Goal: Information Seeking & Learning: Learn about a topic

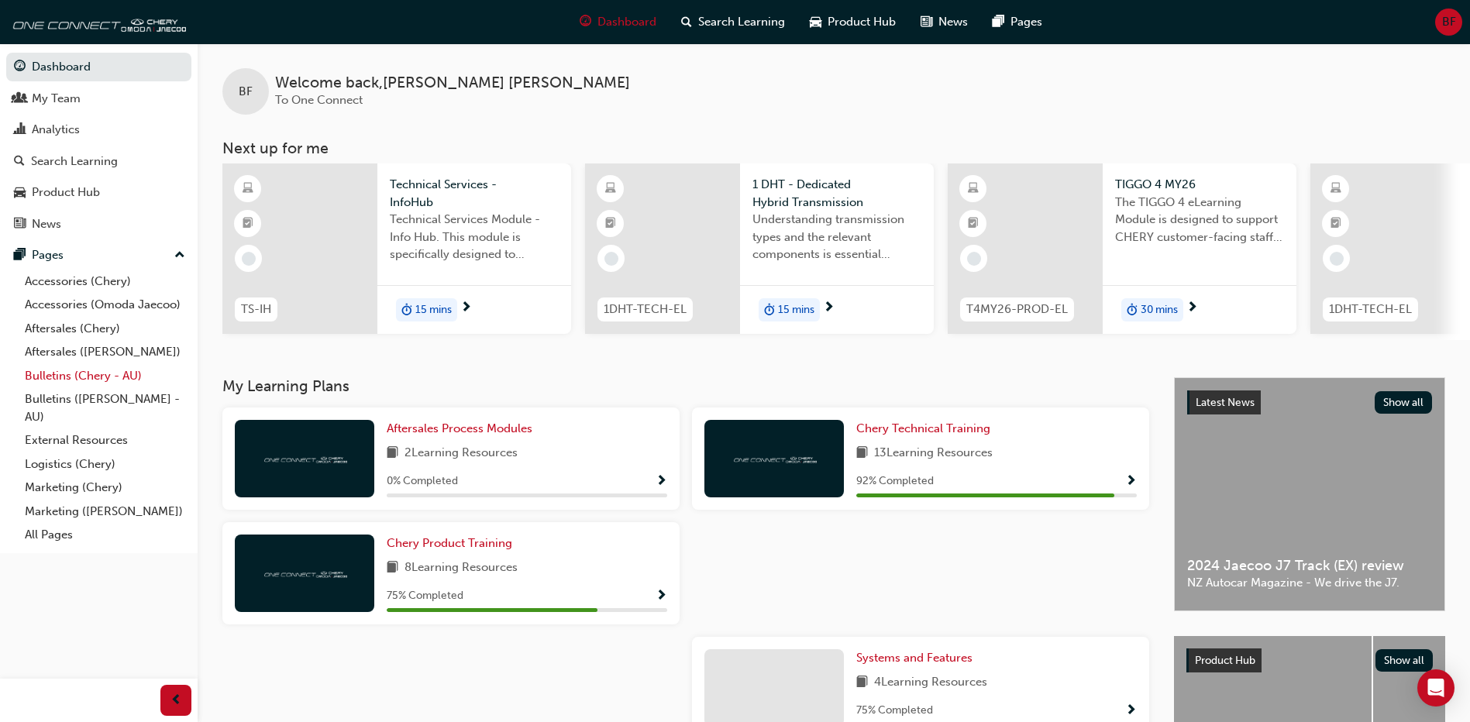
click at [67, 379] on link "Bulletins (Chery - AU)" at bounding box center [105, 376] width 173 height 24
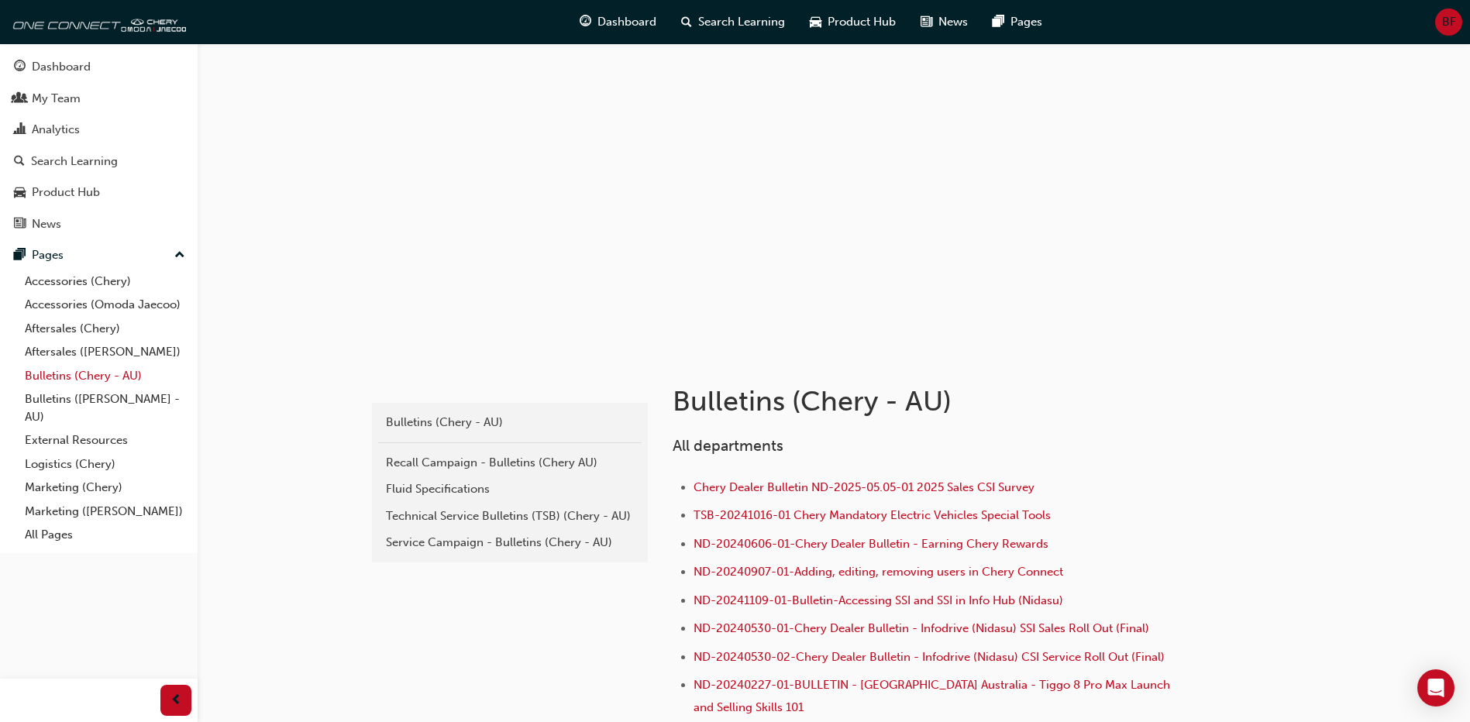
click at [71, 379] on link "Bulletins (Chery - AU)" at bounding box center [105, 376] width 173 height 24
click at [68, 188] on div "Product Hub" at bounding box center [66, 193] width 68 height 18
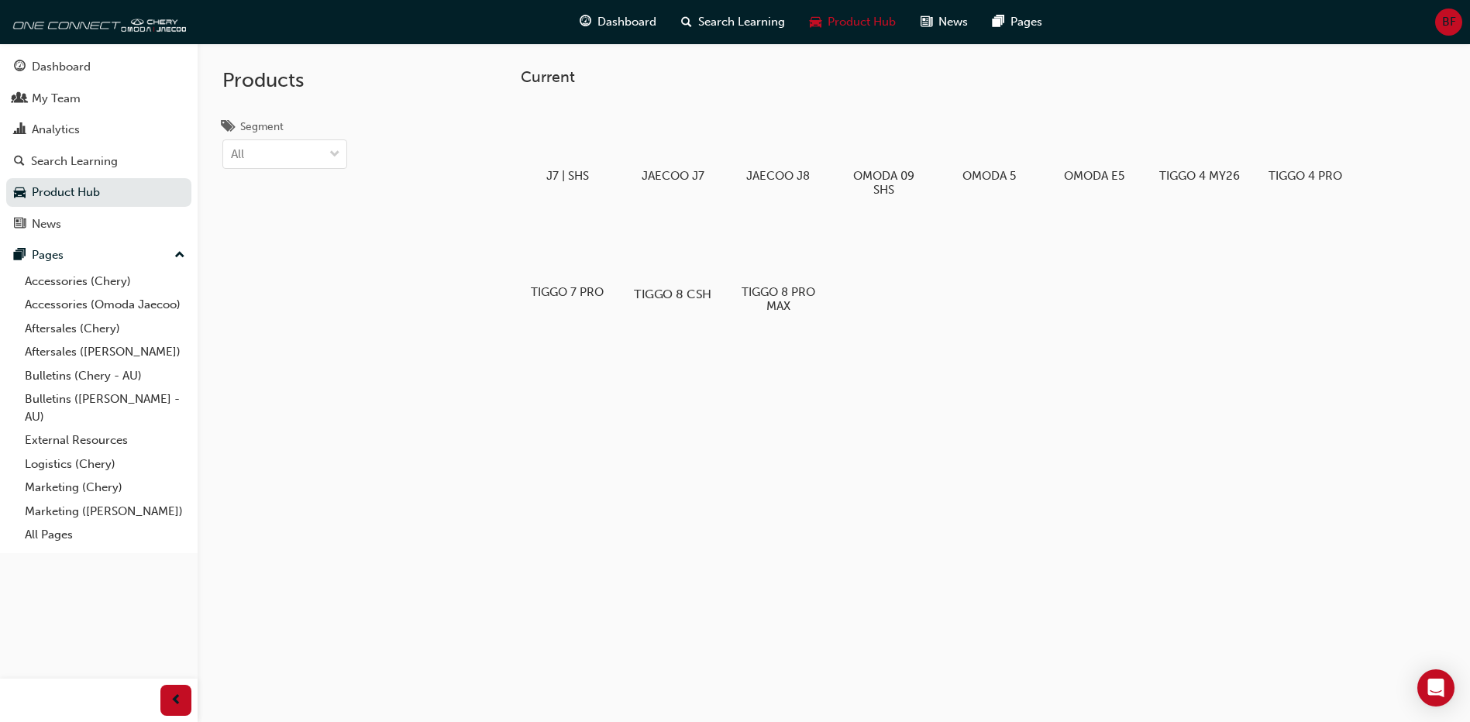
click at [677, 276] on div at bounding box center [673, 250] width 86 height 62
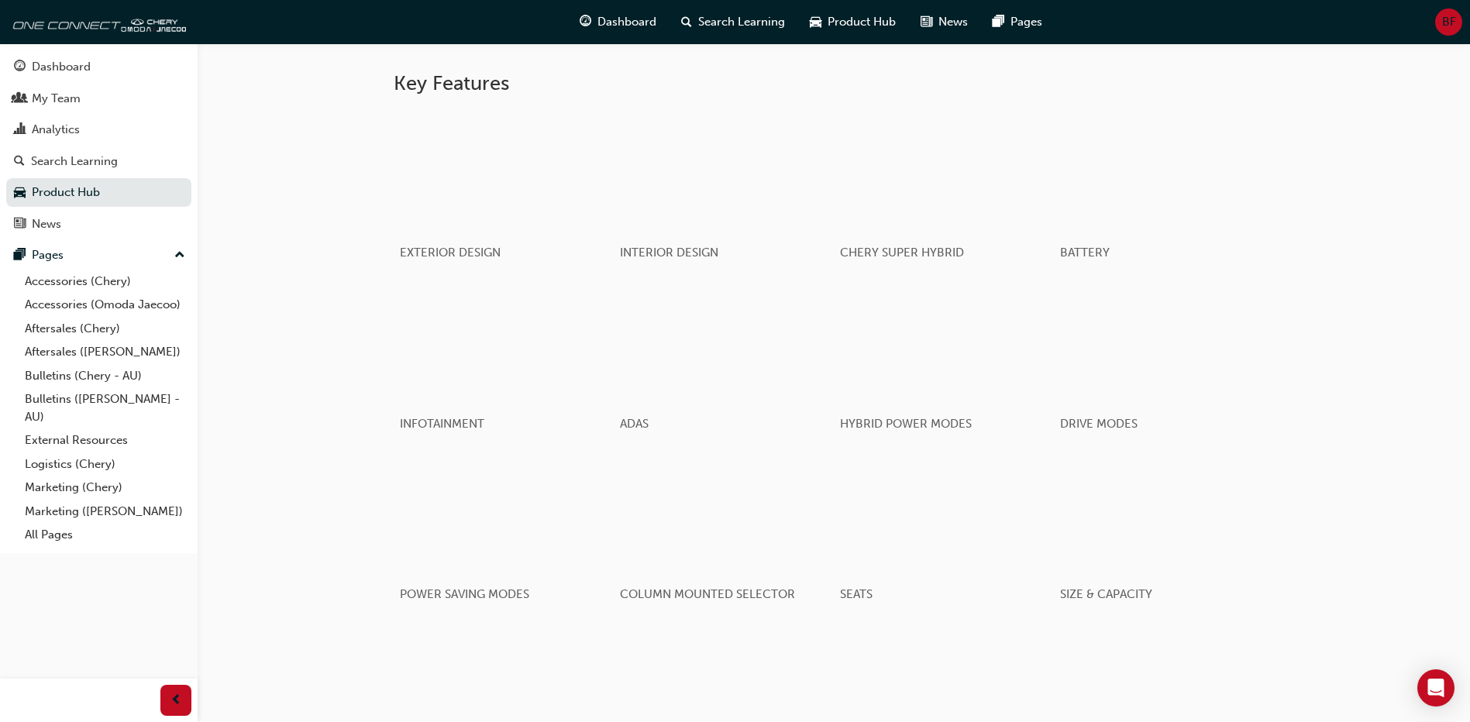
scroll to position [762, 0]
click at [691, 192] on div "button" at bounding box center [723, 171] width 221 height 124
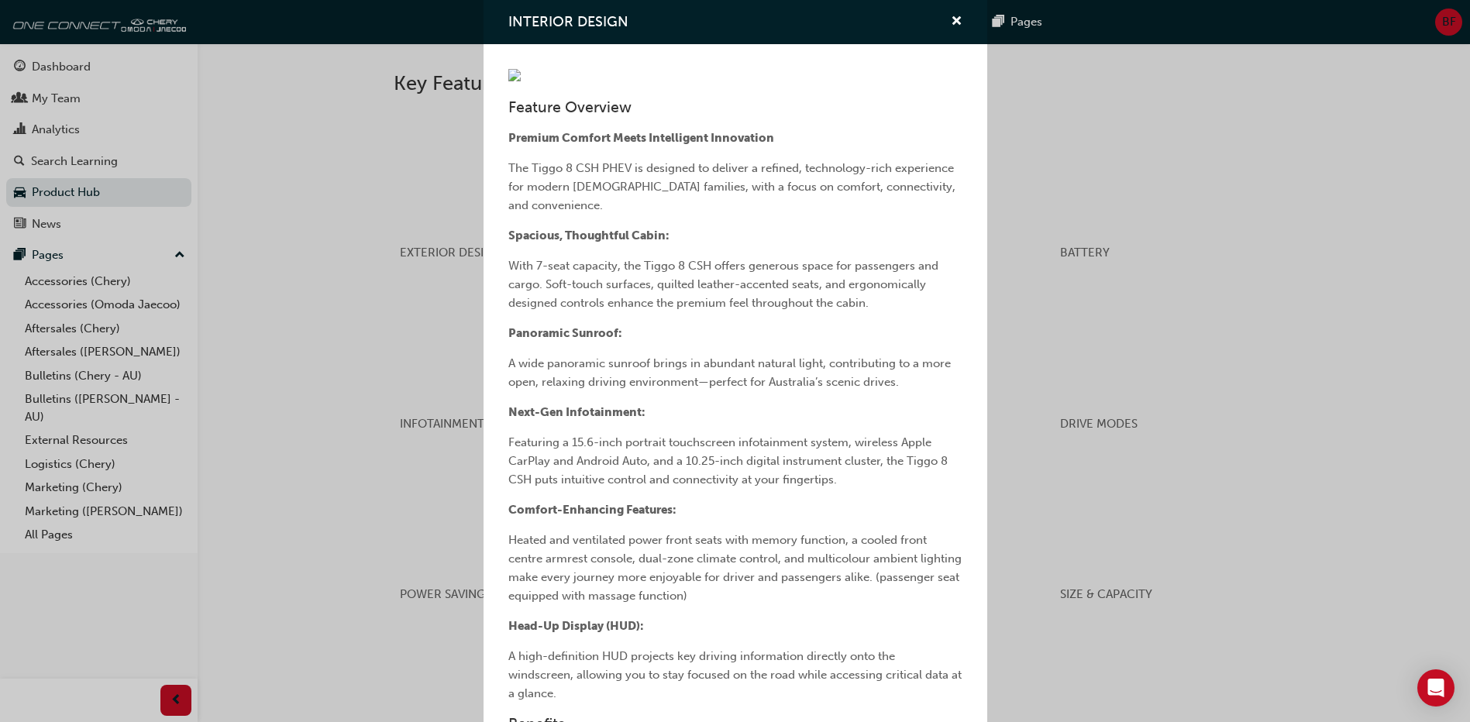
click at [336, 404] on div "INTERIOR DESIGN Feature Overview Premium Comfort Meets Intelligent Innovation T…" at bounding box center [735, 361] width 1470 height 722
